Goal: Task Accomplishment & Management: Use online tool/utility

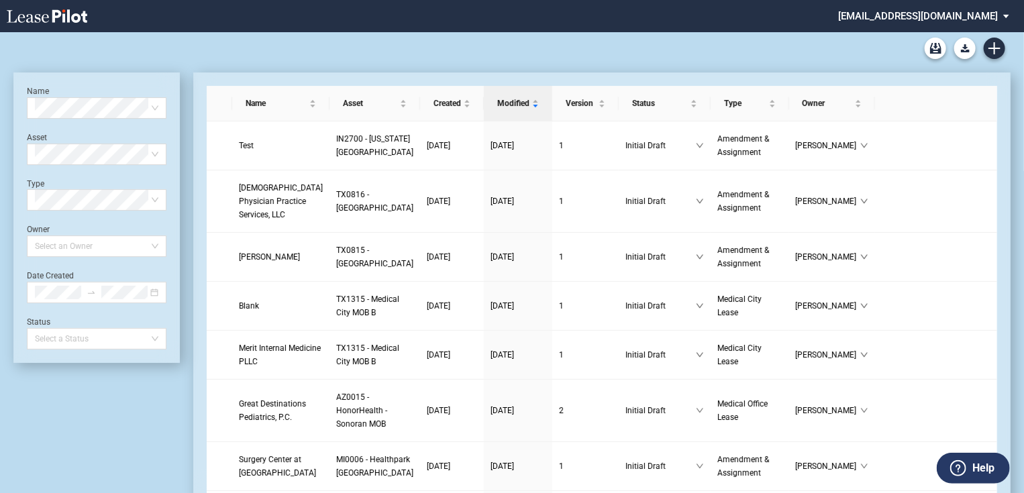
click at [974, 11] on md-select "jlarce@healthpeak.com Admin Area Settings Sign Out" at bounding box center [928, 15] width 184 height 30
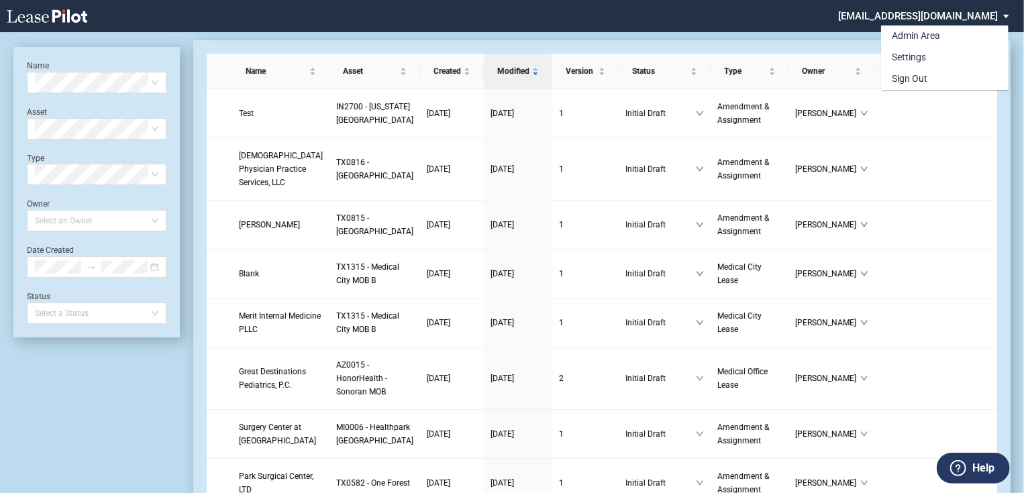
click at [930, 36] on div "Admin Area" at bounding box center [915, 36] width 48 height 13
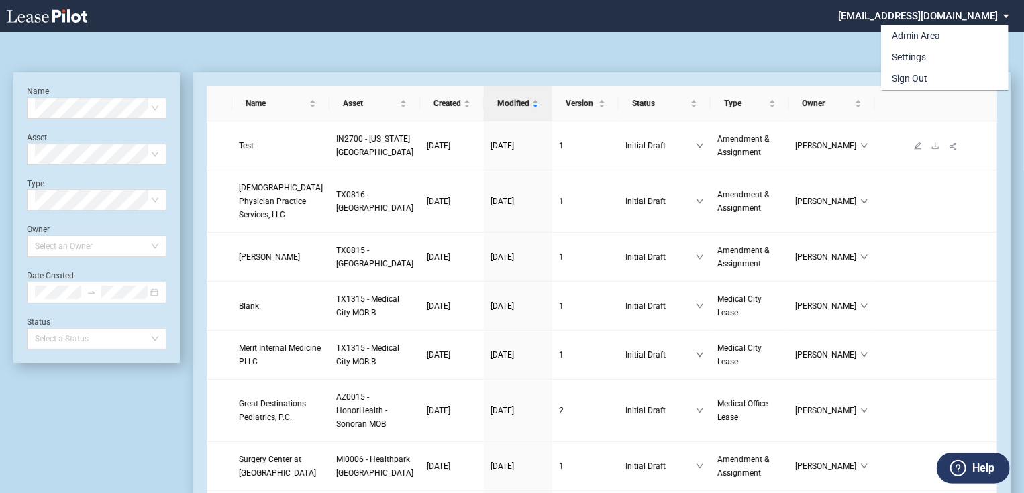
scroll to position [32, 0]
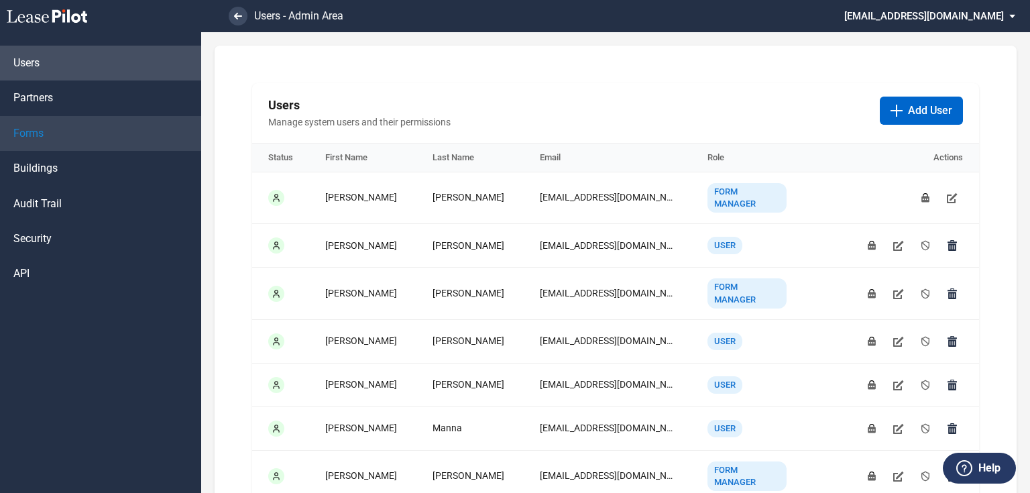
click at [107, 131] on link "Forms" at bounding box center [100, 133] width 201 height 35
click at [36, 133] on span "Forms" at bounding box center [28, 133] width 30 height 15
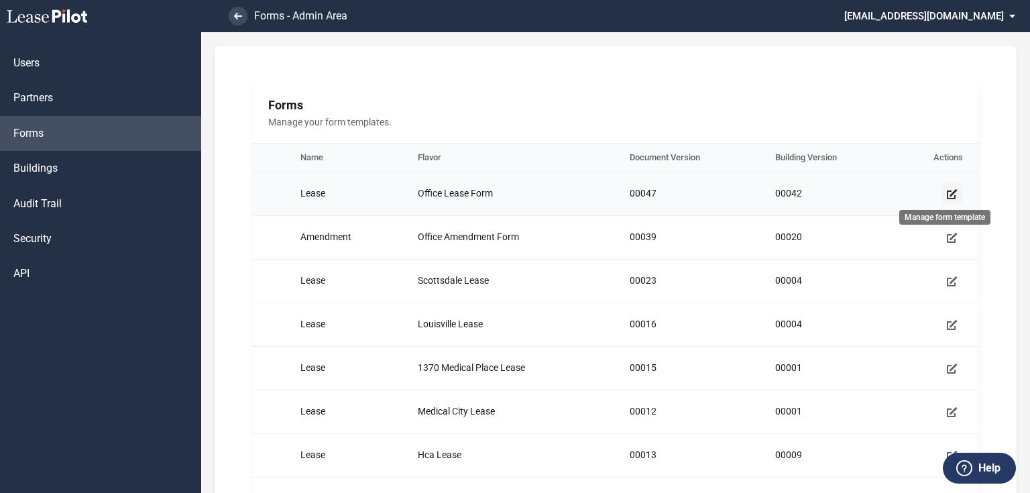
click at [947, 195] on use "Manage form template" at bounding box center [952, 194] width 11 height 10
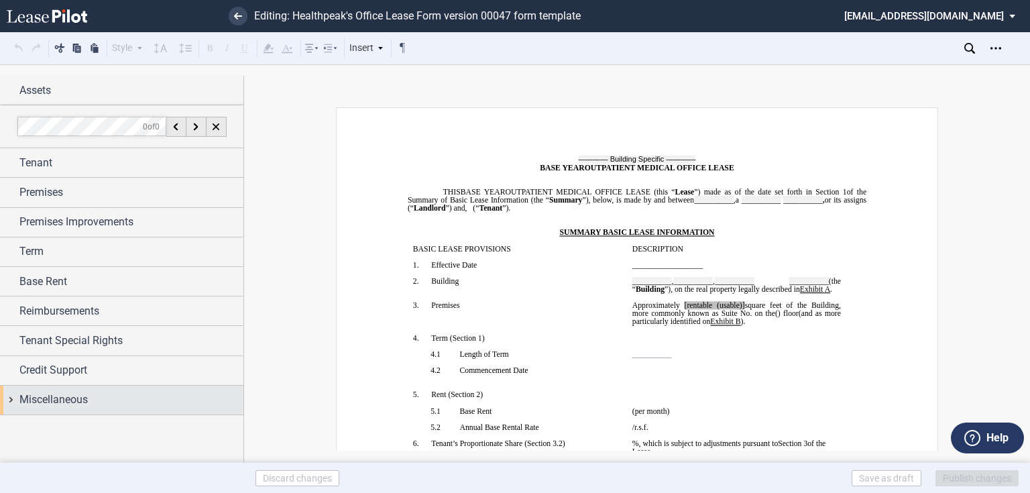
click at [38, 400] on span "Miscellaneous" at bounding box center [53, 400] width 68 height 16
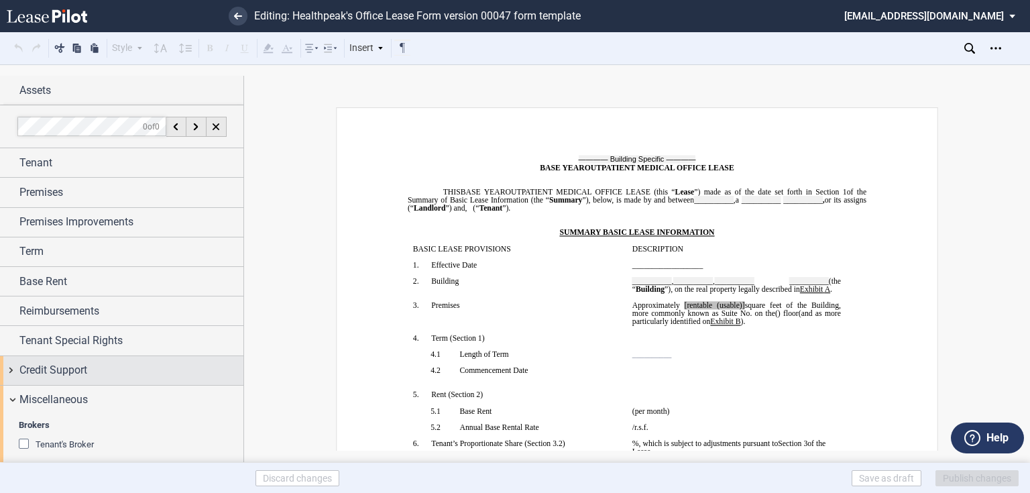
click at [82, 368] on span "Credit Support" at bounding box center [53, 370] width 68 height 16
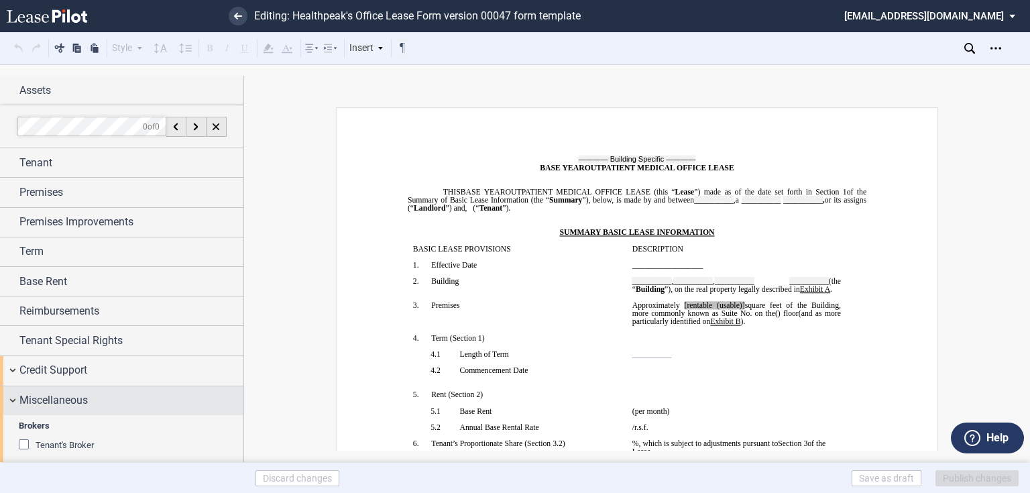
scroll to position [91, 0]
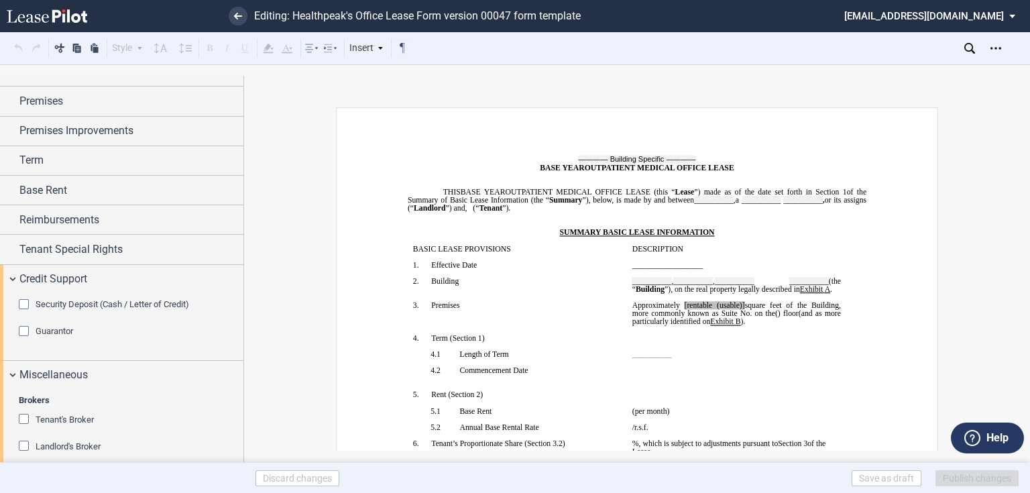
click at [58, 303] on span "Security Deposit (Cash / Letter of Credit)" at bounding box center [113, 304] width 154 height 10
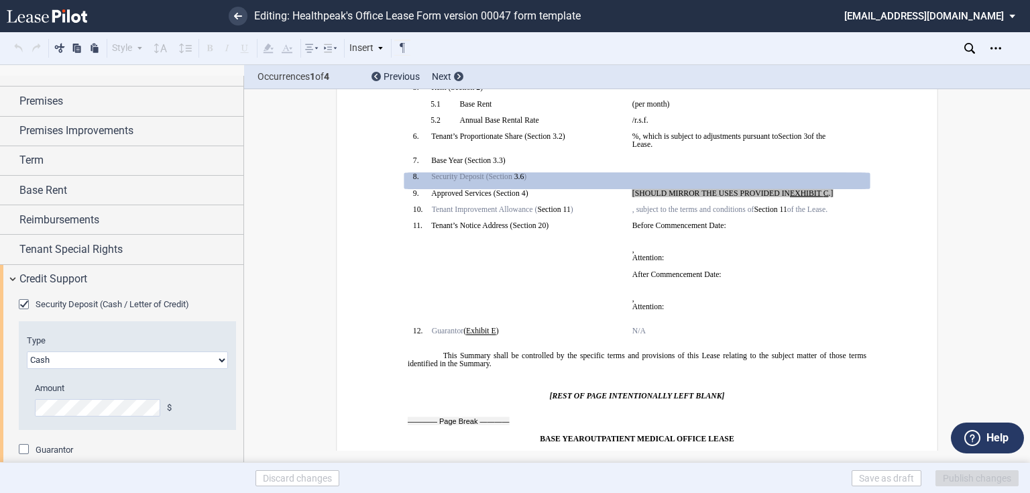
scroll to position [336, 0]
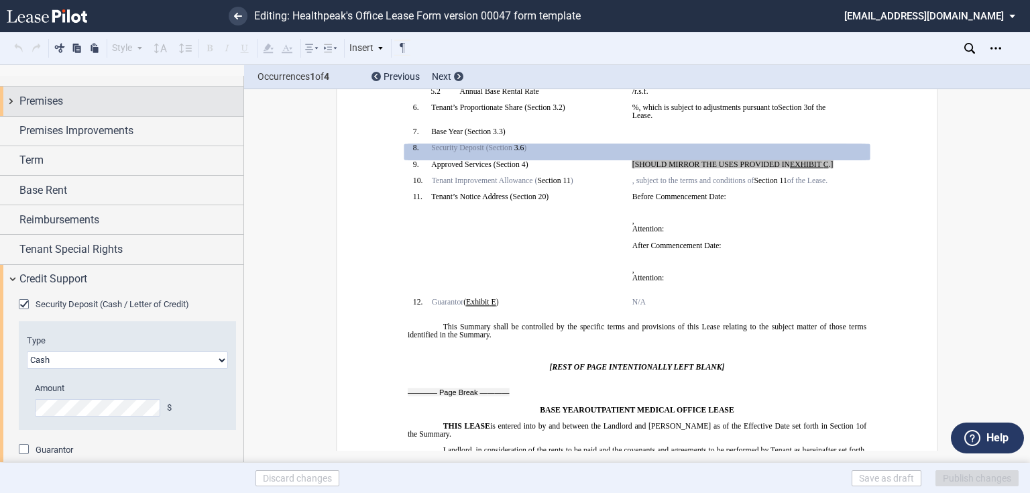
click at [83, 108] on div "Premises" at bounding box center [131, 101] width 224 height 16
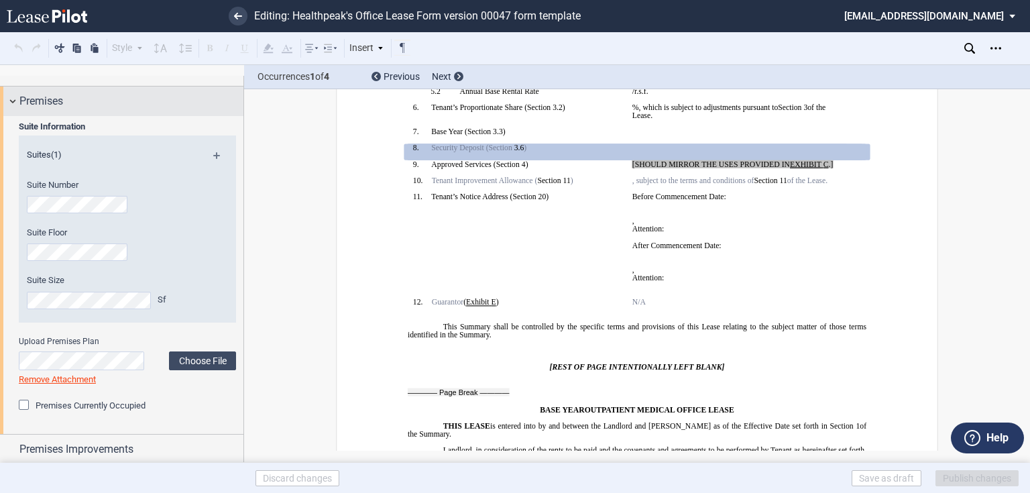
click at [35, 96] on span "Premises" at bounding box center [41, 101] width 44 height 16
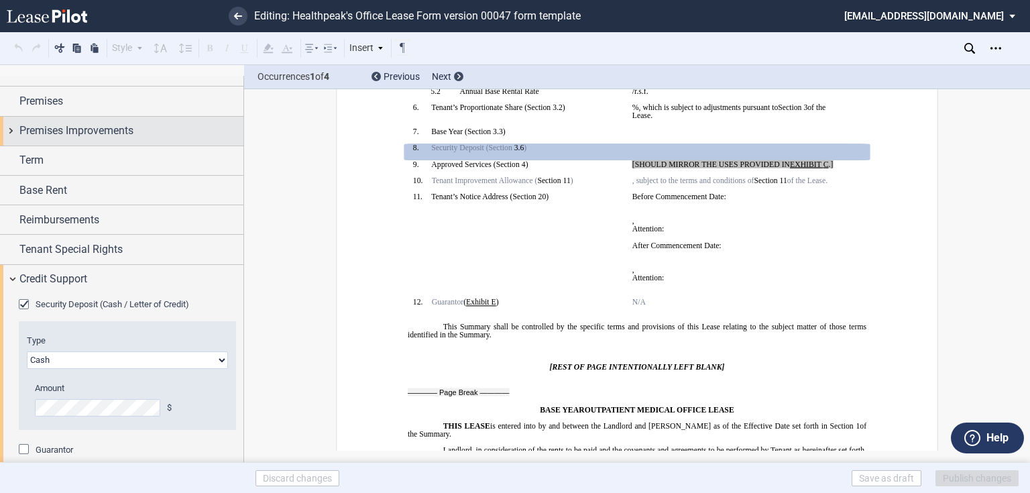
click at [75, 131] on span "Premises Improvements" at bounding box center [76, 131] width 114 height 16
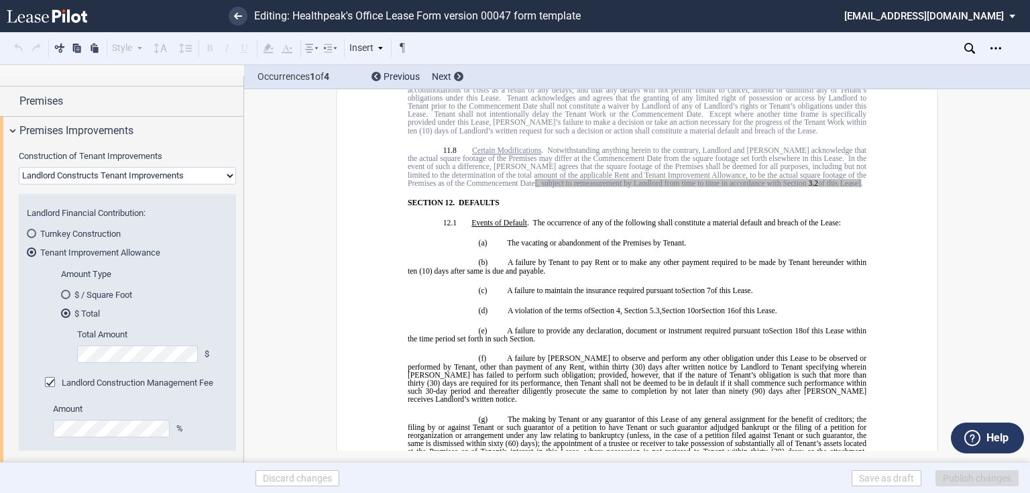
scroll to position [6792, 0]
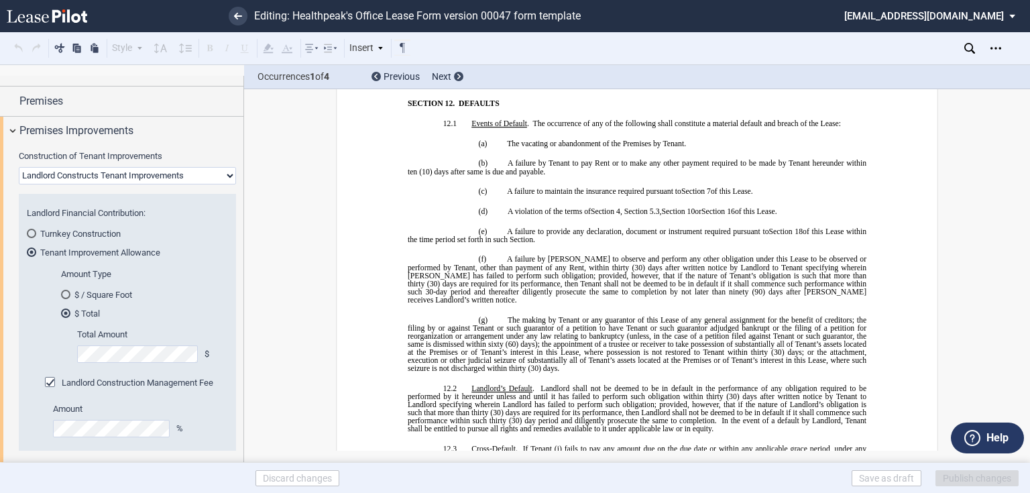
drag, startPoint x: 472, startPoint y: 182, endPoint x: 462, endPoint y: 182, distance: 10.1
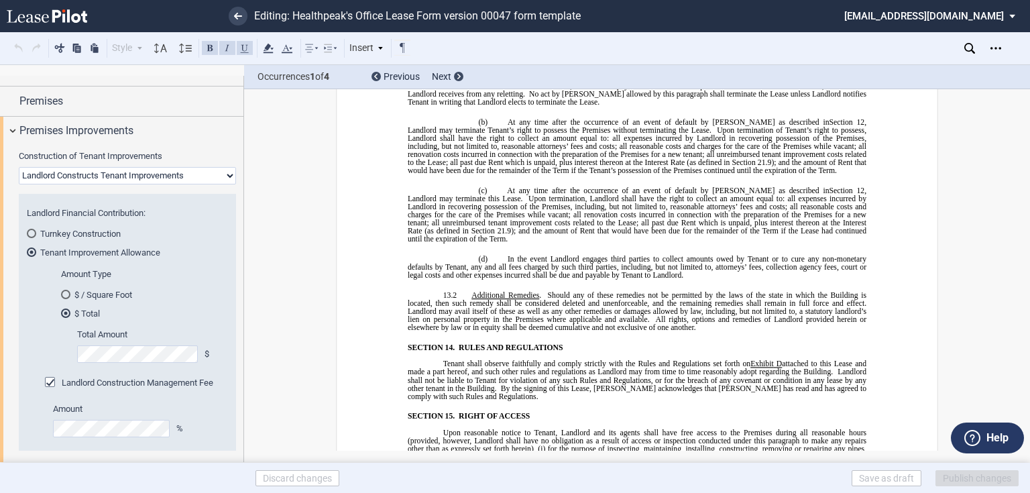
scroll to position [7543, 0]
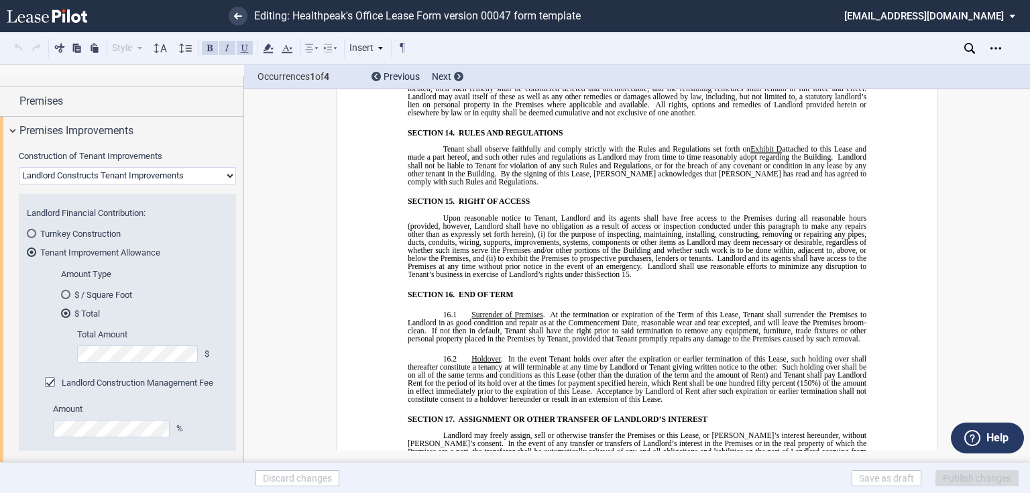
drag, startPoint x: 464, startPoint y: 181, endPoint x: 832, endPoint y: 205, distance: 369.1
drag, startPoint x: 705, startPoint y: 213, endPoint x: 749, endPoint y: 196, distance: 46.7
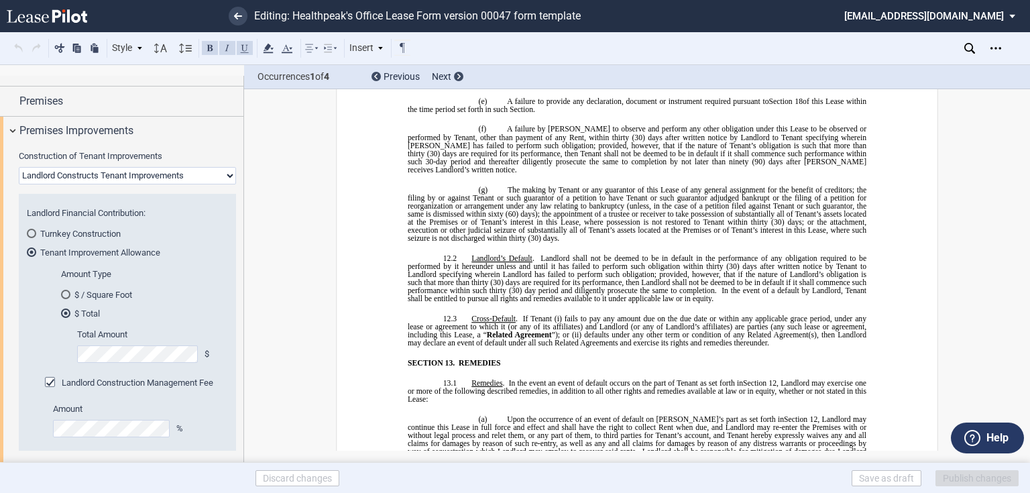
scroll to position [6886, 0]
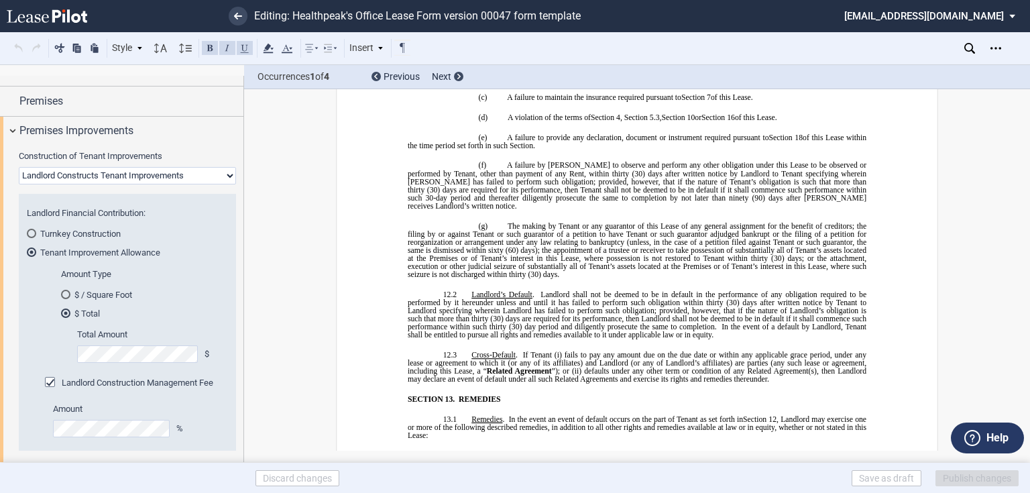
drag, startPoint x: 829, startPoint y: 204, endPoint x: 470, endPoint y: 93, distance: 376.2
copy div "[LOREMIP DOLORSITA, CONSEC ADIP ELIT SEDDOEIU TE INCID UT LAB ETDOLO / MAG ALIQ…"
click at [162, 176] on select "Landlord Constructs Tenant Improvements Tenant Constructs Tenant Improvements "…" at bounding box center [127, 175] width 217 height 17
click at [19, 167] on select "Landlord Constructs Tenant Improvements Tenant Constructs Tenant Improvements "…" at bounding box center [127, 175] width 217 height 17
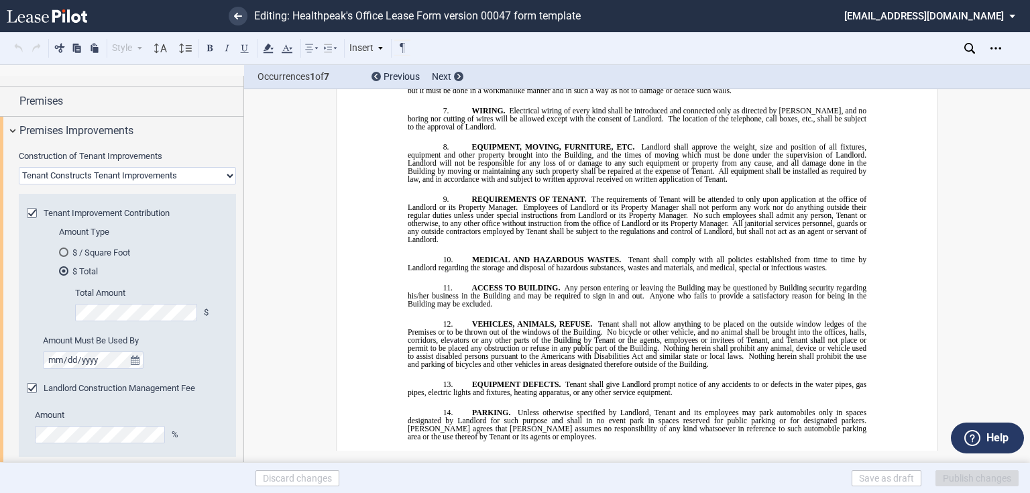
scroll to position [12703, 0]
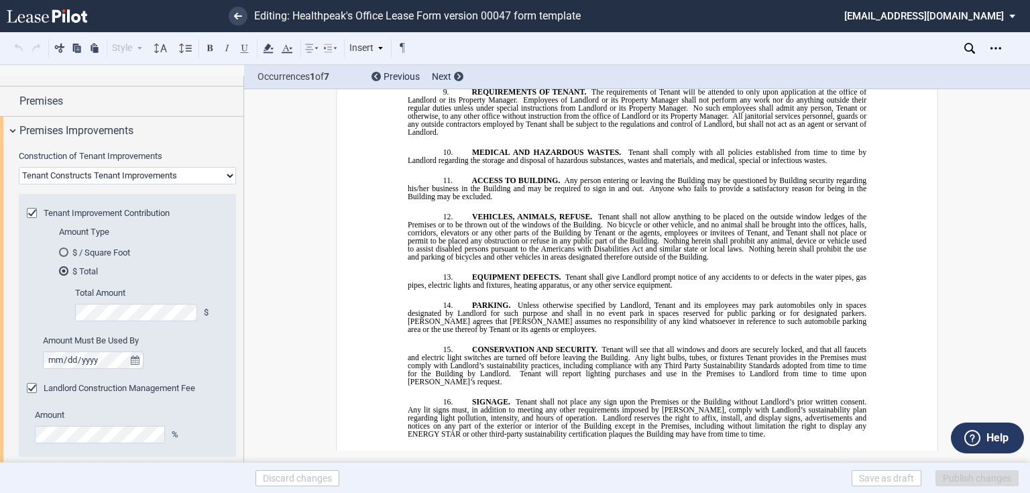
drag, startPoint x: 456, startPoint y: 169, endPoint x: 853, endPoint y: 190, distance: 397.7
copy div "LOREMIPSUMDO SI AMETCON ADIPISCINGEL; SEDDOEIUSM TE INCIDIDU UTLABORE !!ETD_MAG…"
click at [153, 174] on select "Landlord Constructs Tenant Improvements Tenant Constructs Tenant Improvements "…" at bounding box center [127, 175] width 217 height 17
select select "none"
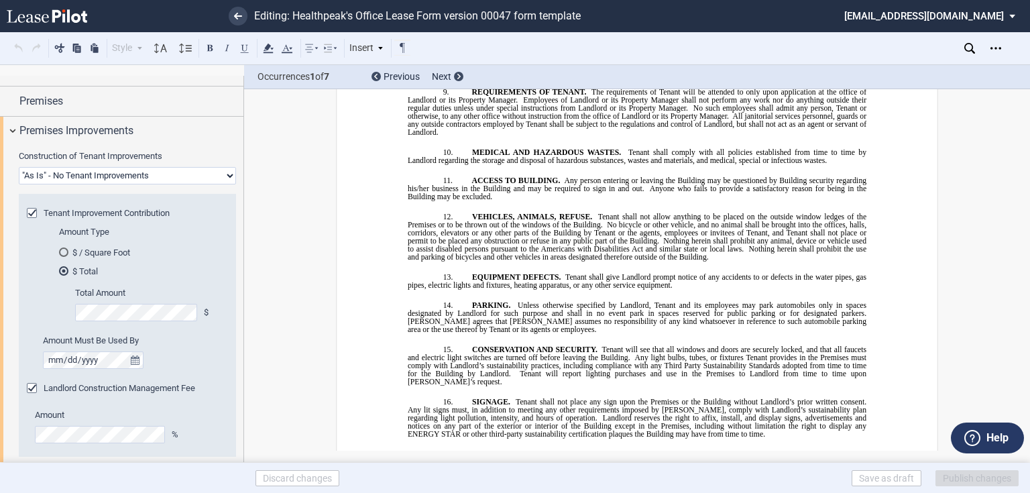
click at [19, 167] on select "Landlord Constructs Tenant Improvements Tenant Constructs Tenant Improvements "…" at bounding box center [127, 175] width 217 height 17
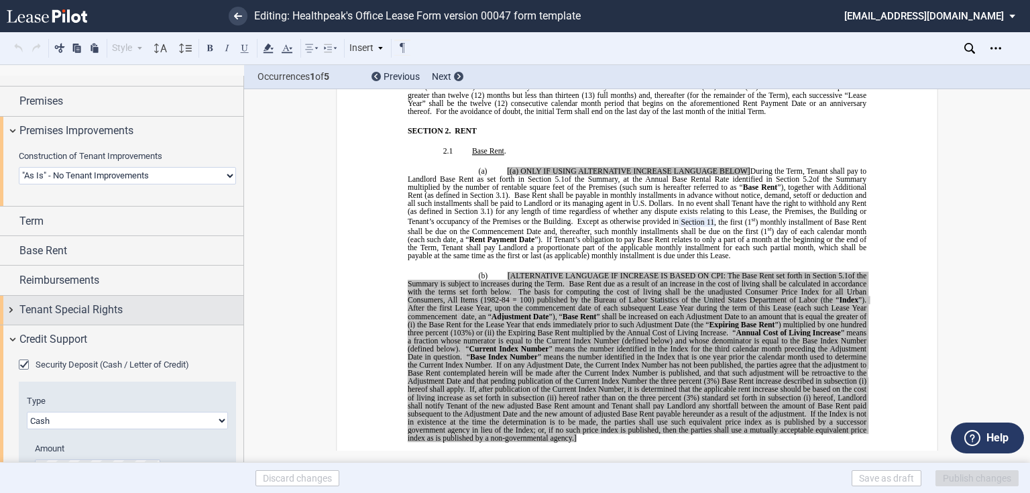
scroll to position [199, 0]
